Goal: Task Accomplishment & Management: Manage account settings

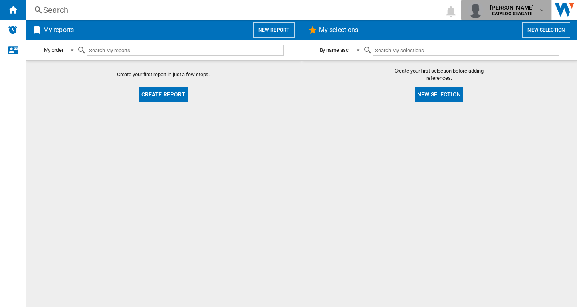
click at [511, 11] on b "CATALOG SEAGATE" at bounding box center [512, 13] width 40 height 5
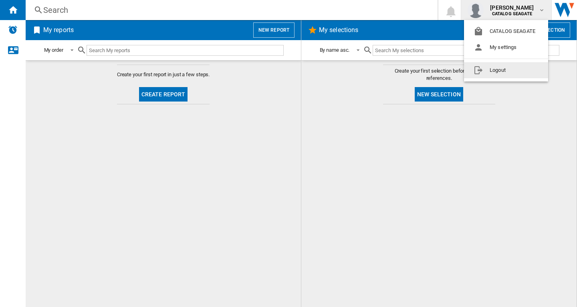
click at [501, 71] on button "Logout" at bounding box center [506, 70] width 84 height 16
